Goal: Task Accomplishment & Management: Use online tool/utility

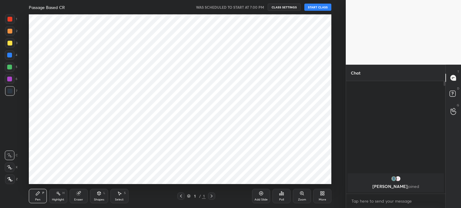
scroll to position [29812, 29660]
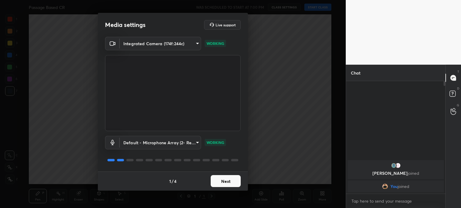
click at [226, 178] on button "Next" at bounding box center [225, 181] width 30 height 12
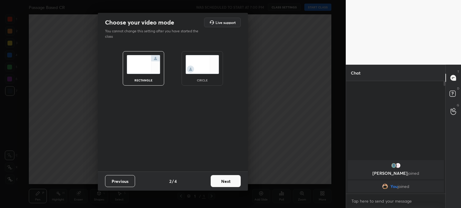
click at [204, 68] on img at bounding box center [202, 64] width 34 height 19
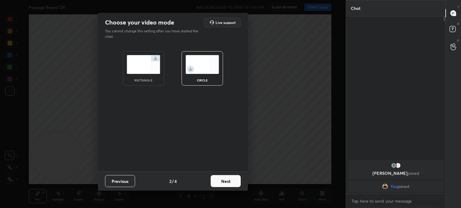
scroll to position [190, 97]
click at [222, 182] on button "Next" at bounding box center [225, 181] width 30 height 12
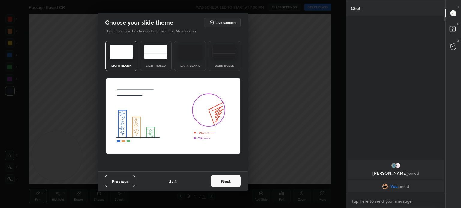
click at [222, 182] on button "Next" at bounding box center [225, 181] width 30 height 12
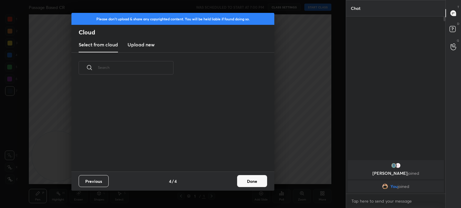
scroll to position [2, 3]
click at [259, 179] on button "Done" at bounding box center [252, 181] width 30 height 12
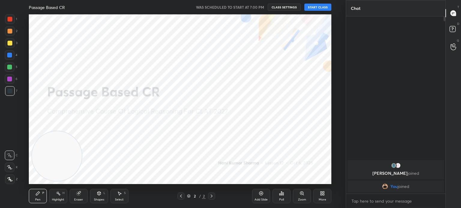
click at [319, 5] on button "START CLASS" at bounding box center [317, 7] width 27 height 7
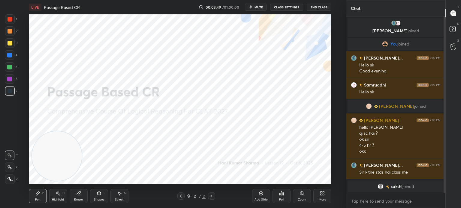
click at [325, 196] on div "More" at bounding box center [322, 196] width 18 height 14
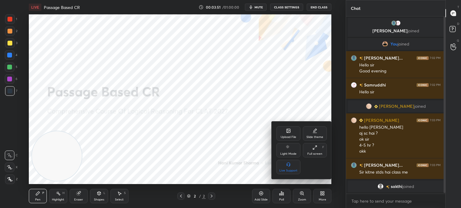
click at [282, 130] on div "Upload File" at bounding box center [288, 134] width 24 height 14
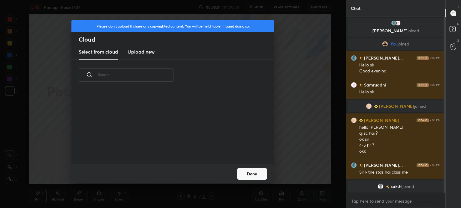
scroll to position [74, 192]
click at [137, 54] on h3 "Upload new" at bounding box center [140, 51] width 27 height 7
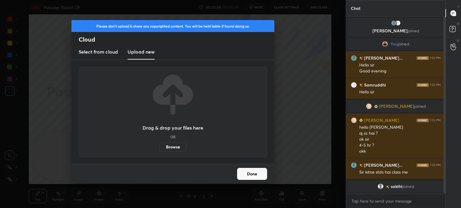
click at [169, 146] on label "Browse" at bounding box center [173, 147] width 27 height 10
click at [160, 146] on input "Browse" at bounding box center [160, 147] width 0 height 10
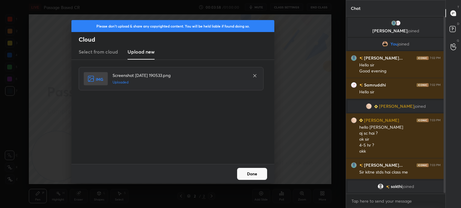
click at [243, 170] on button "Done" at bounding box center [252, 174] width 30 height 12
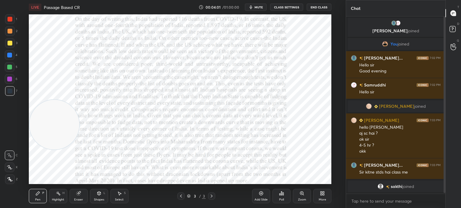
drag, startPoint x: 60, startPoint y: 168, endPoint x: 46, endPoint y: 136, distance: 34.9
click at [46, 136] on video at bounding box center [54, 125] width 50 height 50
click at [10, 180] on icon at bounding box center [9, 179] width 5 height 4
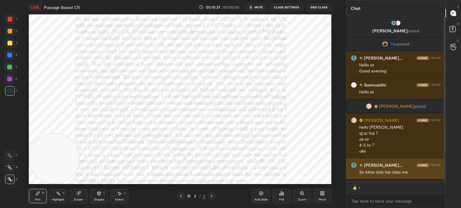
scroll to position [12, 0]
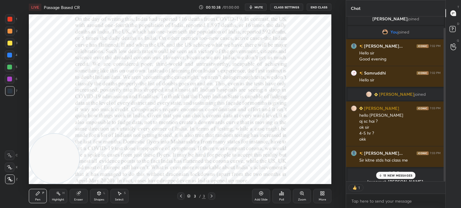
click at [381, 177] on icon at bounding box center [380, 176] width 4 height 4
type textarea "x"
click at [318, 6] on button "End Class" at bounding box center [318, 7] width 25 height 7
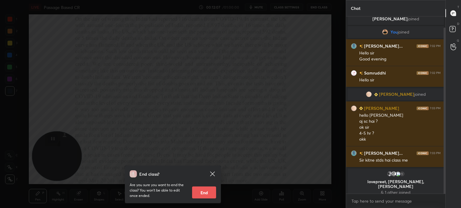
click at [198, 194] on button "End" at bounding box center [204, 193] width 24 height 12
type textarea "x"
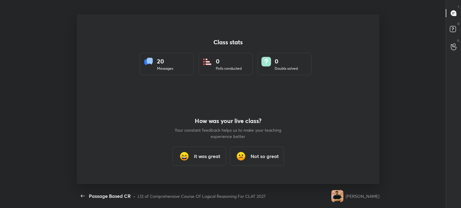
scroll to position [29812, 29603]
